Goal: Task Accomplishment & Management: Complete application form

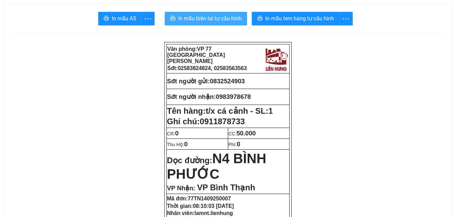
click at [213, 18] on span "In mẫu biên lai tự cấu hình" at bounding box center [210, 18] width 64 height 8
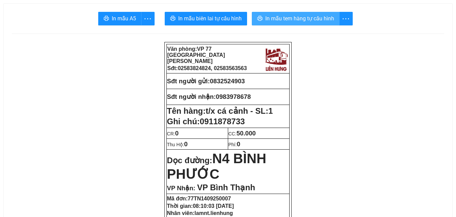
click at [319, 19] on span "In mẫu tem hàng tự cấu hình" at bounding box center [299, 18] width 69 height 8
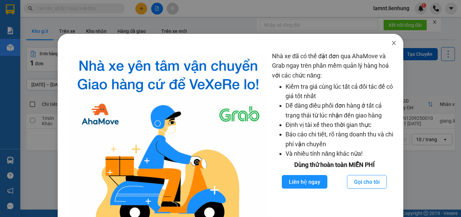
click at [391, 43] on icon "close" at bounding box center [393, 42] width 5 height 5
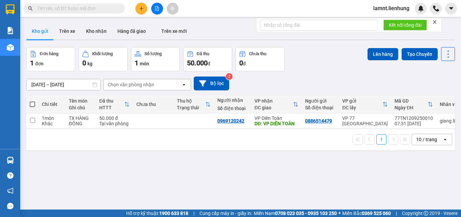
click at [433, 21] on icon "close" at bounding box center [435, 22] width 5 height 5
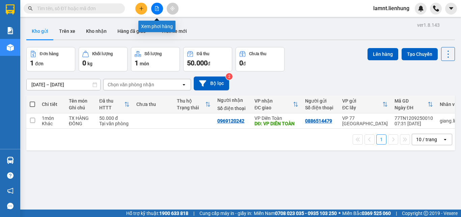
click at [161, 8] on button at bounding box center [157, 9] width 12 height 12
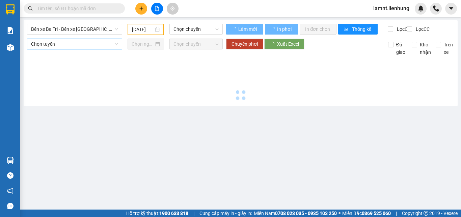
type input "14/09/2025"
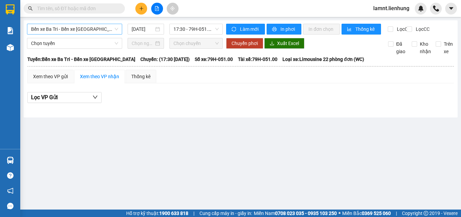
click at [74, 25] on span "Bến xe Ba Tri - Bến xe Vạn Ninh" at bounding box center [74, 29] width 87 height 10
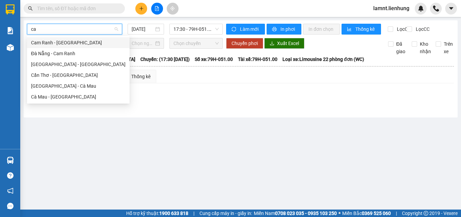
type input "c"
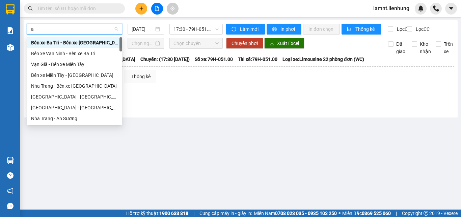
type input "an"
click at [75, 115] on div "Nha Trang - An Sương" at bounding box center [74, 118] width 87 height 7
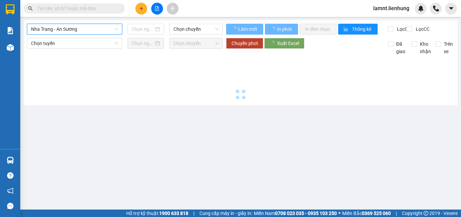
type input "14/09/2025"
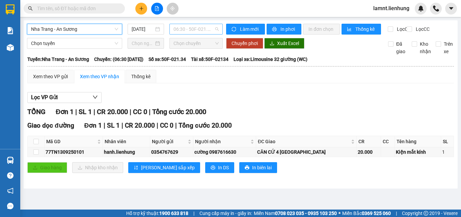
click at [210, 32] on span "06:30 - 50F-021.34" at bounding box center [196, 29] width 45 height 10
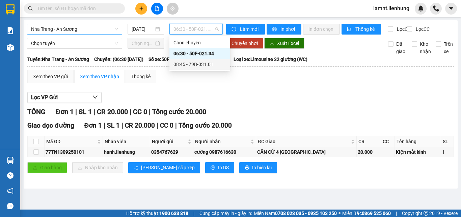
click at [204, 66] on div "08:45 - 79B-031.01" at bounding box center [200, 63] width 53 height 7
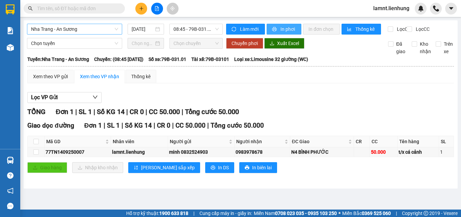
click at [273, 29] on icon "printer" at bounding box center [274, 29] width 5 height 5
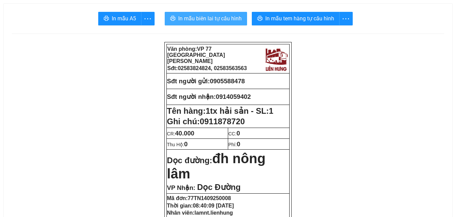
click at [219, 20] on span "In mẫu biên lai tự cấu hình" at bounding box center [210, 18] width 64 height 8
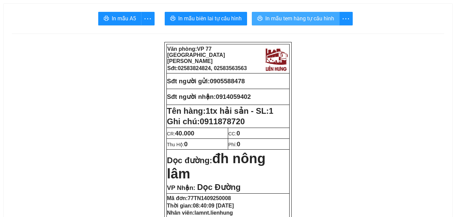
click at [279, 16] on span "In mẫu tem hàng tự cấu hình" at bounding box center [299, 18] width 69 height 8
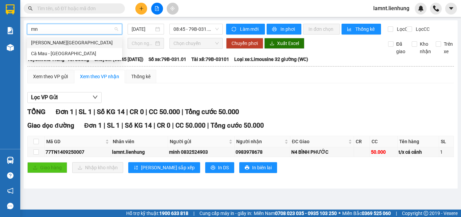
type input "m"
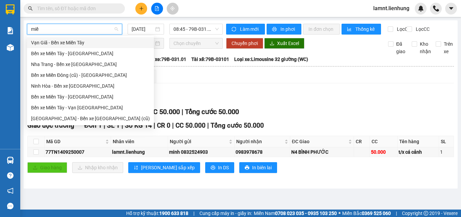
type input "miền"
click at [56, 120] on div "Nha Trang - Bến xe Miền Đông (cũ)" at bounding box center [90, 118] width 119 height 7
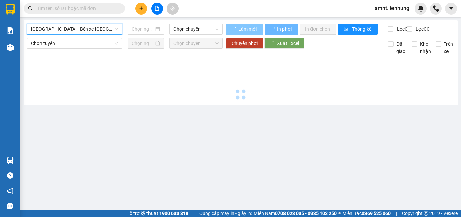
type input "14/09/2025"
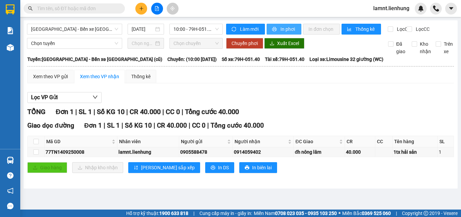
click at [293, 29] on span "In phơi" at bounding box center [289, 28] width 16 height 7
click at [358, 103] on div "Lọc VP Gửi" at bounding box center [240, 97] width 427 height 11
click at [103, 5] on input "text" at bounding box center [77, 8] width 80 height 7
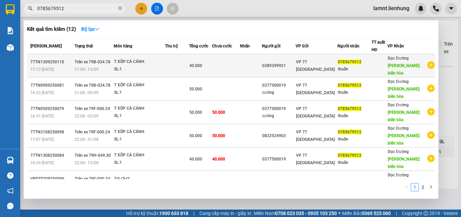
type input "0785679512"
click at [149, 63] on div "T XỐP CÁ CẢNH" at bounding box center [139, 61] width 51 height 7
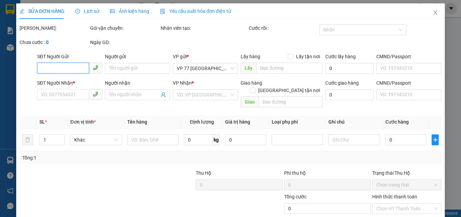
type input "0389399921"
type input "0785679512"
type input "thuần"
type input "biên hòa"
type input "40.000"
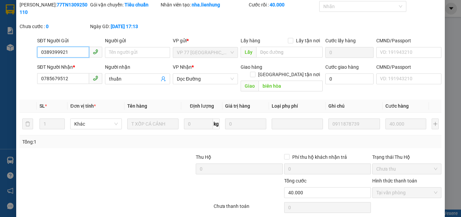
scroll to position [44, 0]
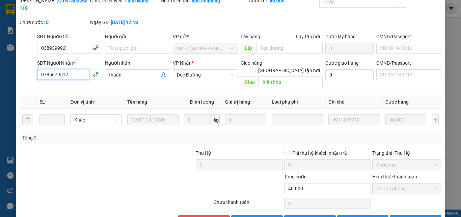
drag, startPoint x: 41, startPoint y: 58, endPoint x: 70, endPoint y: 60, distance: 29.1
click at [75, 69] on input "0785679512" at bounding box center [63, 74] width 52 height 11
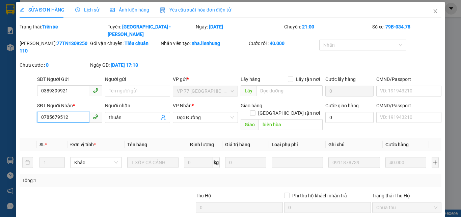
scroll to position [0, 0]
